Goal: Transaction & Acquisition: Purchase product/service

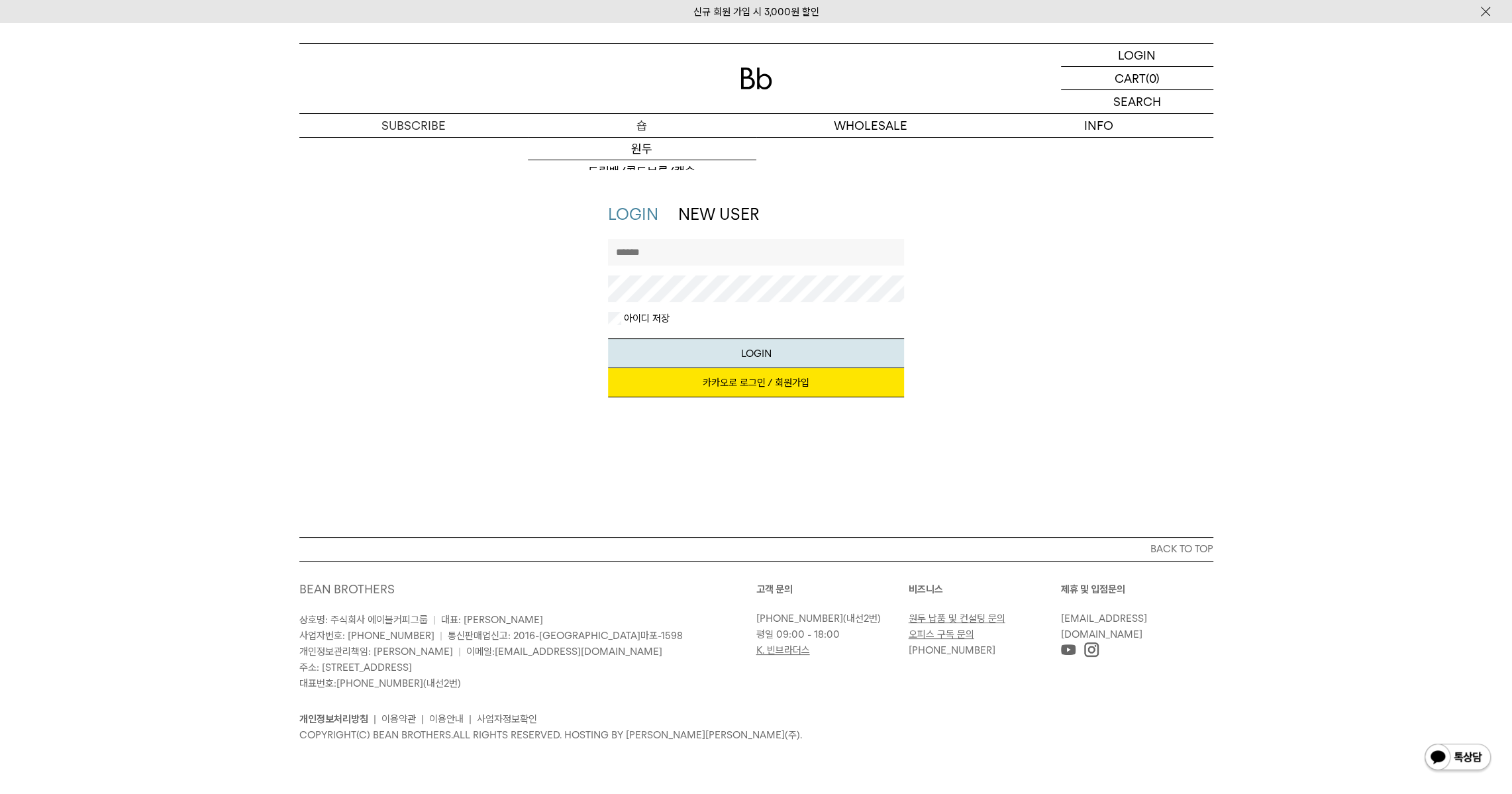
click at [628, 126] on p "숍" at bounding box center [641, 125] width 228 height 23
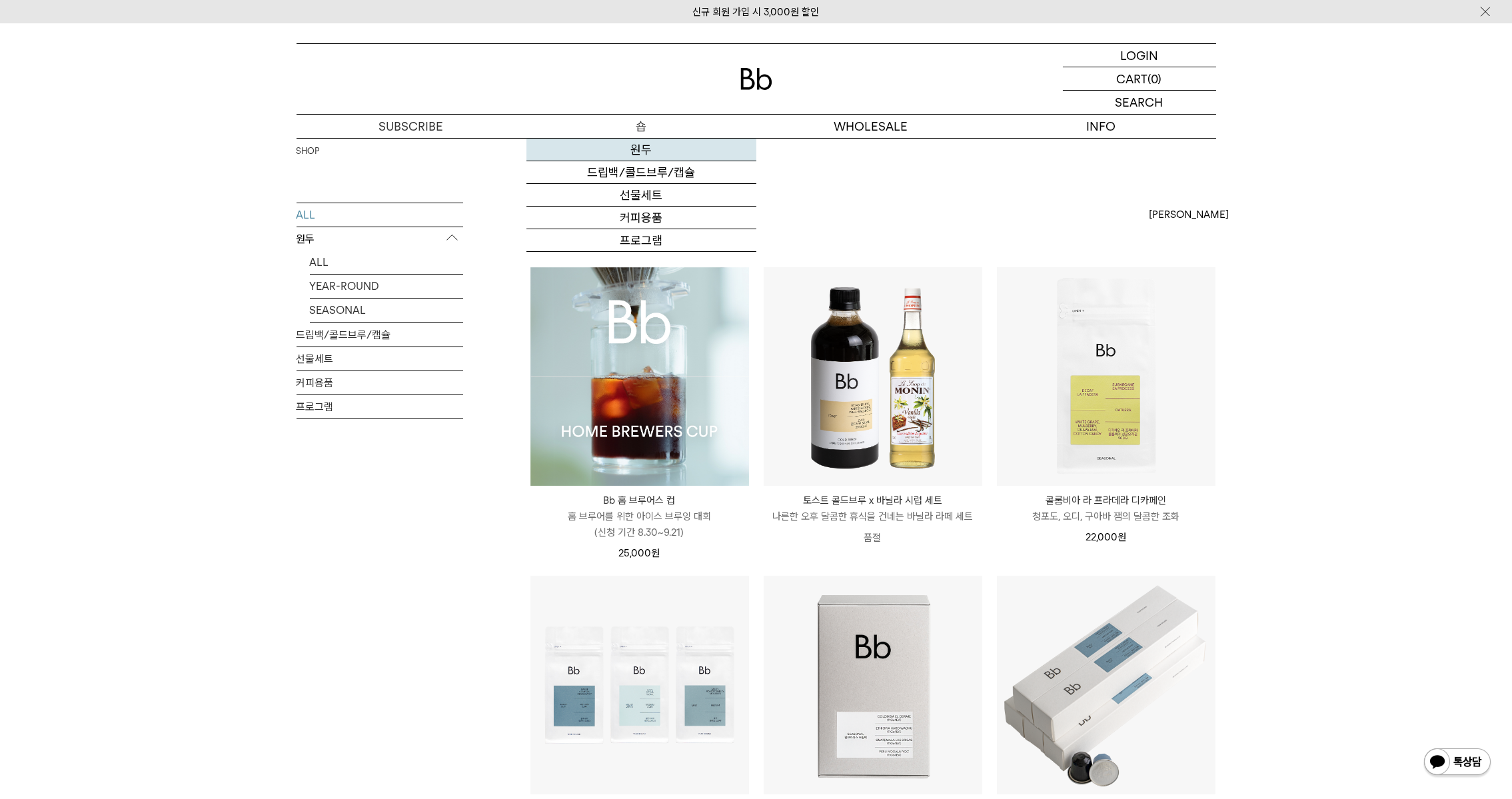
click at [629, 145] on link "원두" at bounding box center [641, 149] width 230 height 22
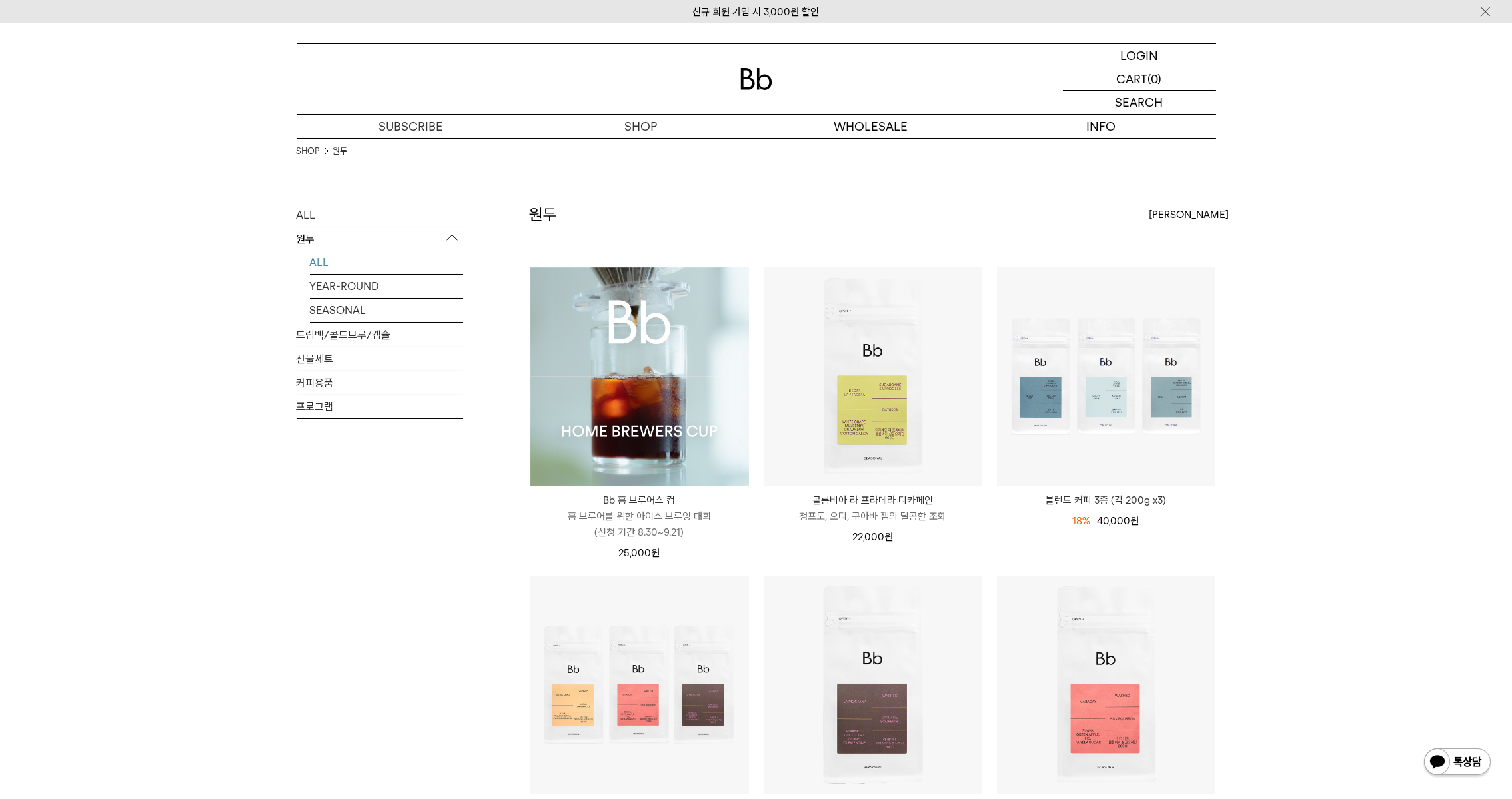
click at [644, 371] on img at bounding box center [639, 376] width 219 height 219
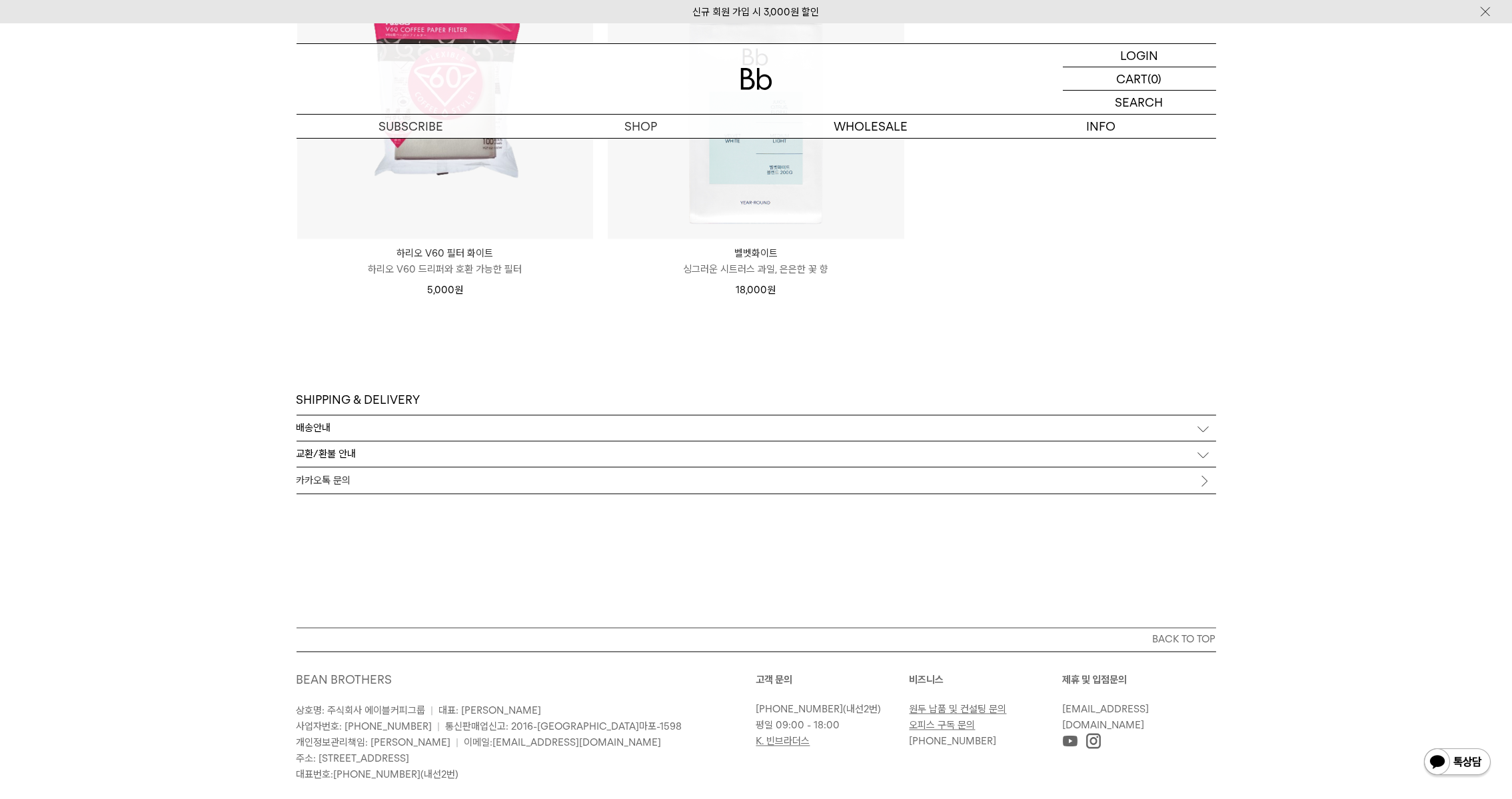
scroll to position [8401, 0]
